Goal: Task Accomplishment & Management: Use online tool/utility

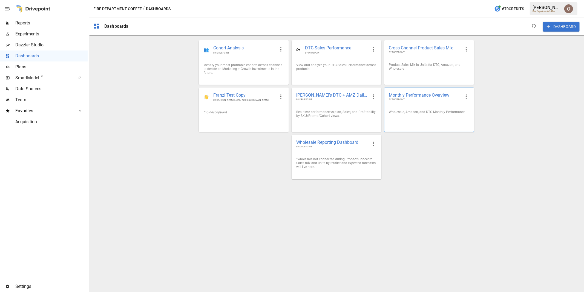
click at [431, 104] on div "Monthly Performance Overview BY DRIVEPOINT" at bounding box center [429, 97] width 89 height 18
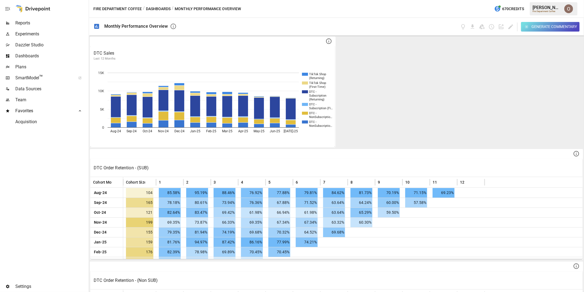
click at [25, 23] on span "Reports" at bounding box center [51, 23] width 72 height 7
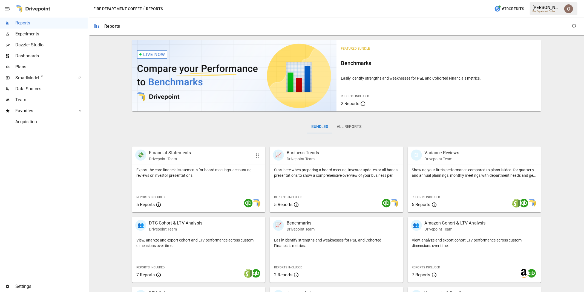
click at [205, 192] on div "Export the core financial statements for board meetings, accounting reviews or …" at bounding box center [198, 188] width 133 height 47
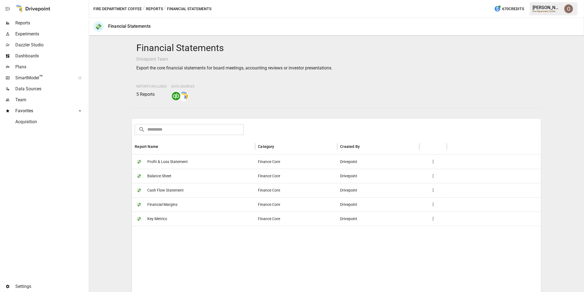
click at [184, 162] on span "Profit & Loss Statement" at bounding box center [167, 162] width 41 height 14
